Goal: Navigation & Orientation: Go to known website

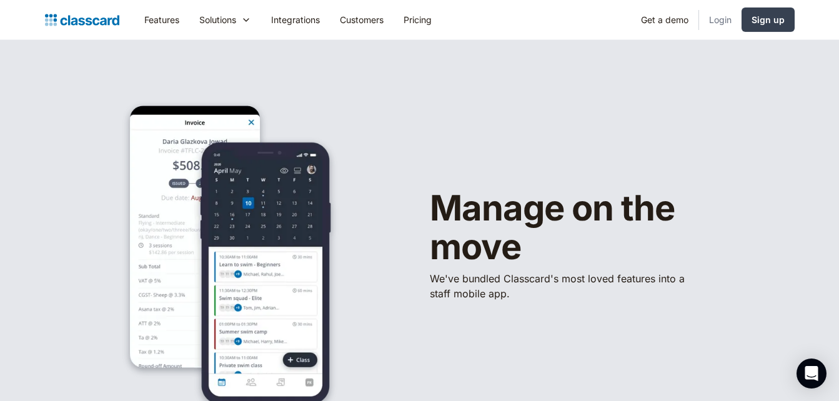
click at [719, 21] on link "Login" at bounding box center [720, 20] width 42 height 28
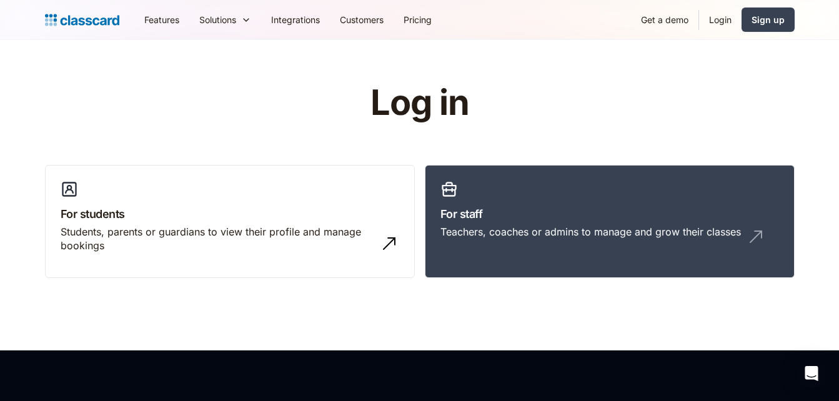
click at [719, 21] on link "Login" at bounding box center [720, 20] width 42 height 28
click at [567, 229] on div "Teachers, coaches or admins to manage and grow their classes" at bounding box center [590, 232] width 301 height 14
